Goal: Contribute content: Contribute content

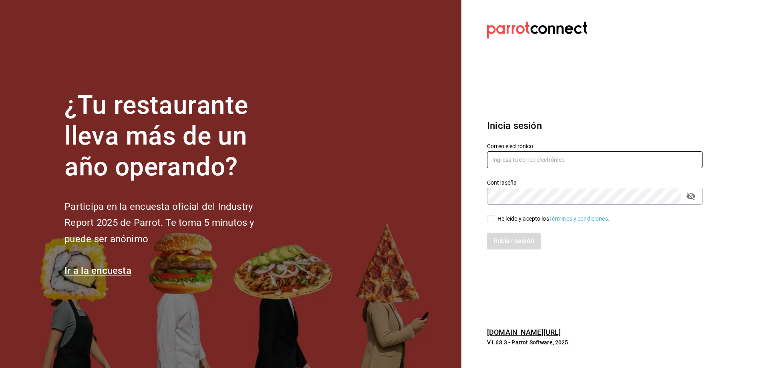
drag, startPoint x: 520, startPoint y: 157, endPoint x: 531, endPoint y: 154, distance: 11.8
click at [531, 154] on input "text" at bounding box center [594, 159] width 215 height 17
type input "jesus0224120@gmail.com"
click at [492, 218] on input "He leído y acepto los Términos y condiciones." at bounding box center [490, 218] width 7 height 7
checkbox input "true"
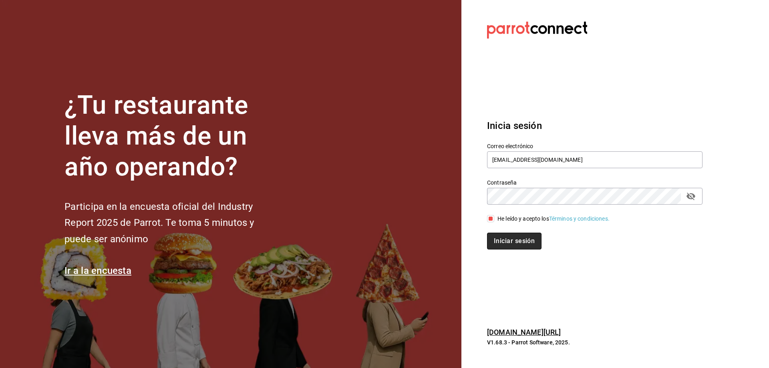
click at [504, 244] on button "Iniciar sesión" at bounding box center [514, 241] width 54 height 17
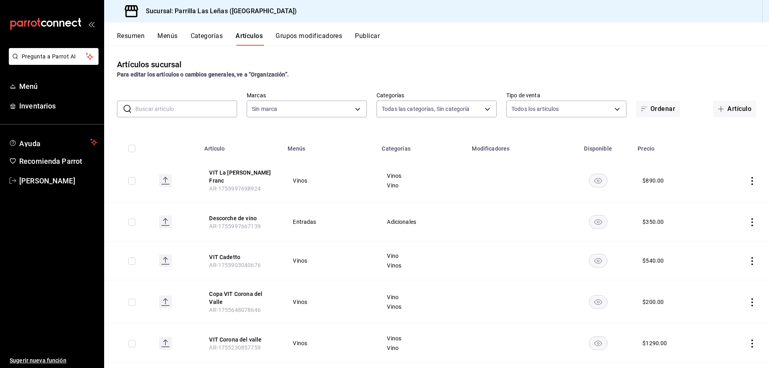
click at [736, 103] on button "Artículo" at bounding box center [734, 109] width 43 height 17
type input "51325ac9-5f46-4a64-a544-9de9a0a01f07,df633d89-7015-4477-8b90-425007523993,1470d…"
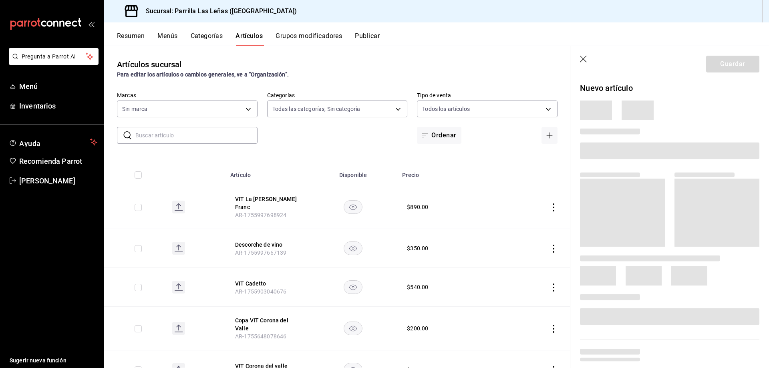
type input "fdfa05f9-8ea7-4368-ad04-fbd6ae7f73f5"
click at [608, 152] on span at bounding box center [669, 150] width 179 height 17
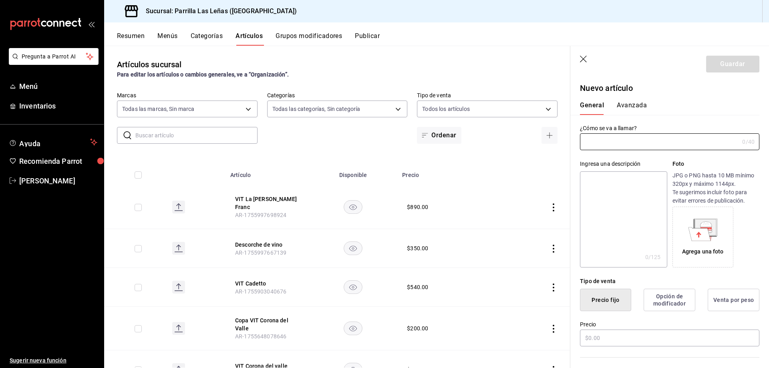
click at [609, 151] on div "Ingresa una descripción x 0 /125 ​ Foto JPG o PNG hasta 10 MB mínimo 320px y má…" at bounding box center [664, 208] width 189 height 117
click at [612, 141] on input "text" at bounding box center [659, 142] width 159 height 16
type input "VIT Podere 277 Syrah"
click at [631, 333] on input "text" at bounding box center [669, 338] width 179 height 17
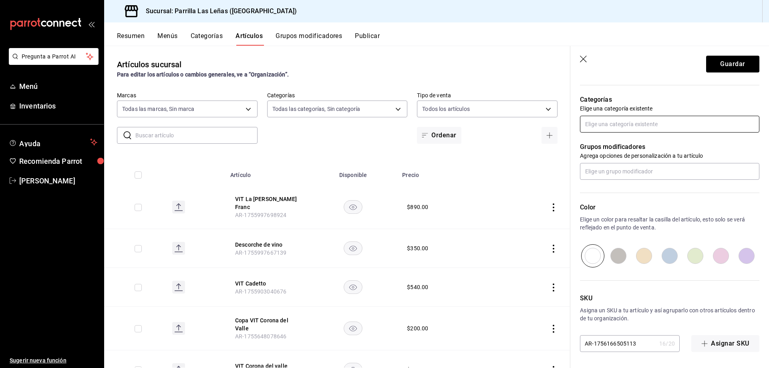
type input "$890.00"
click at [649, 121] on input "text" at bounding box center [669, 124] width 179 height 17
type input "vino"
click at [596, 149] on li "Vinos" at bounding box center [666, 155] width 173 height 13
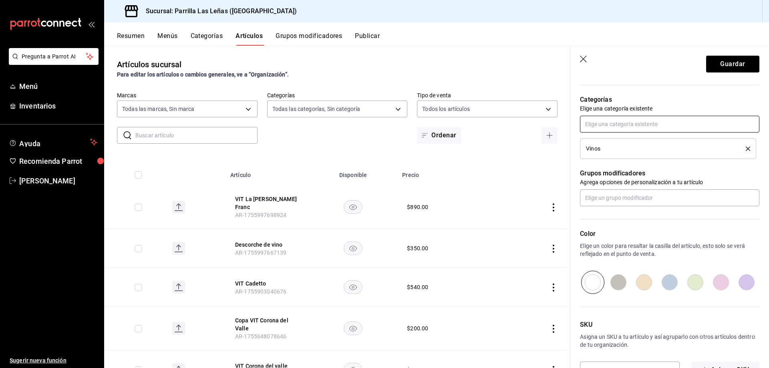
click at [618, 128] on input "text" at bounding box center [669, 124] width 179 height 17
type input "vin"
click at [632, 143] on li "Vino" at bounding box center [666, 142] width 173 height 13
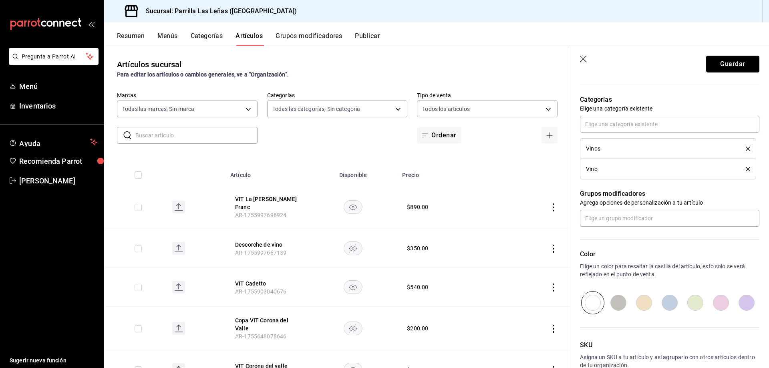
click at [746, 63] on button "Guardar" at bounding box center [732, 64] width 53 height 17
